Goal: Information Seeking & Learning: Learn about a topic

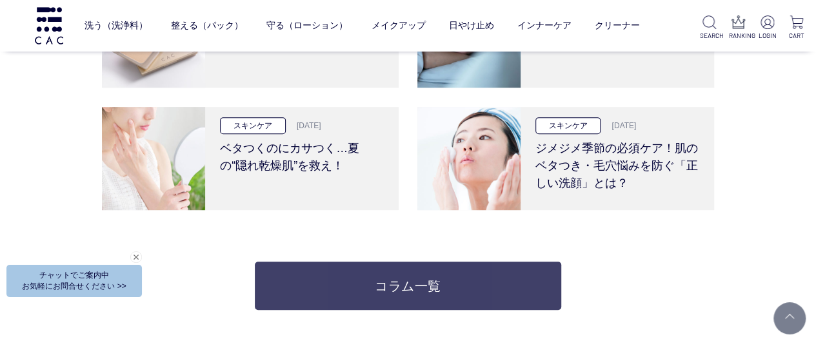
scroll to position [2451, 0]
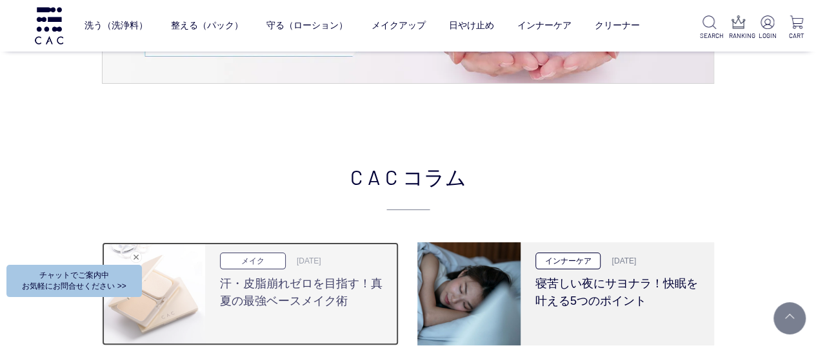
click at [324, 297] on h3 "汗・皮脂崩れゼロを目指す！真夏の最強ベースメイク術" at bounding box center [302, 290] width 164 height 41
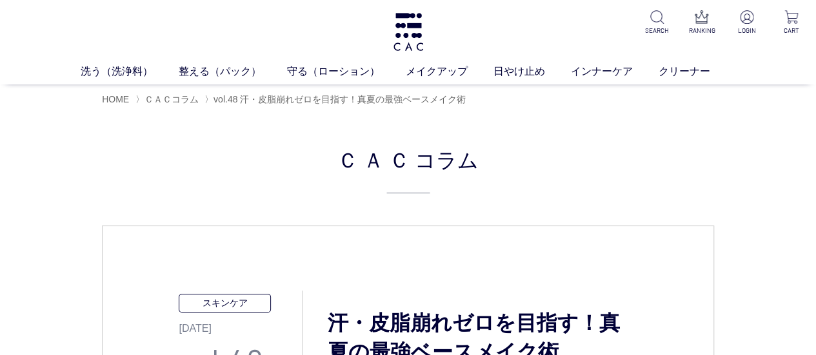
drag, startPoint x: 15, startPoint y: 141, endPoint x: 48, endPoint y: 159, distance: 37.2
